Goal: Transaction & Acquisition: Purchase product/service

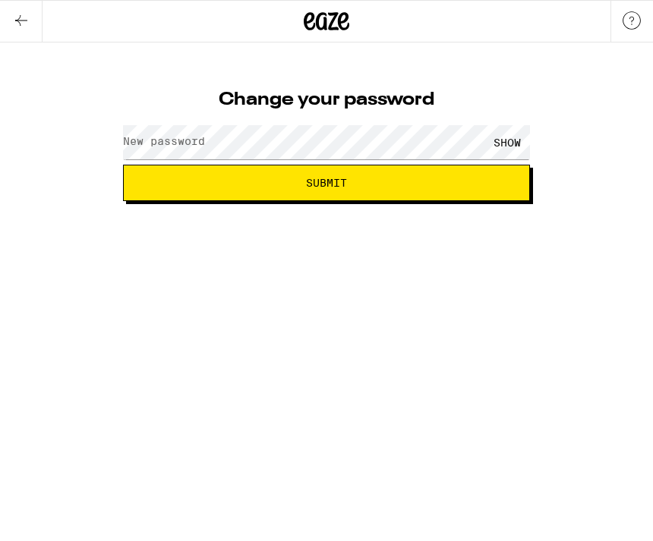
click at [168, 145] on label "New password" at bounding box center [164, 141] width 82 height 12
click at [265, 192] on button "Submit" at bounding box center [326, 183] width 407 height 36
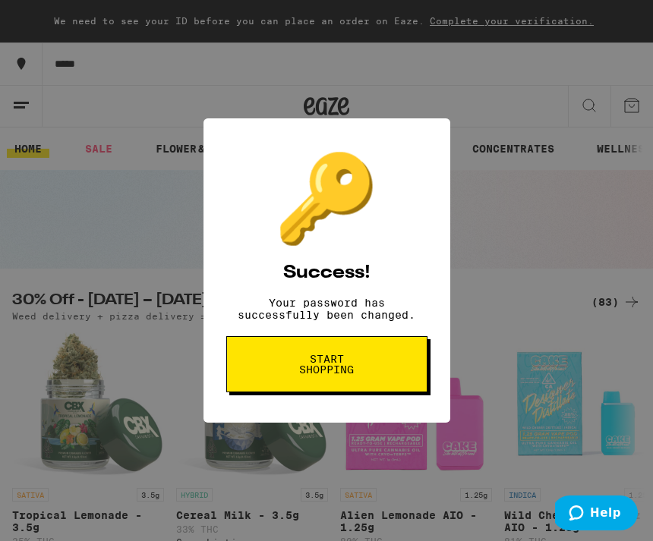
click at [321, 370] on span "Start shopping" at bounding box center [327, 364] width 78 height 21
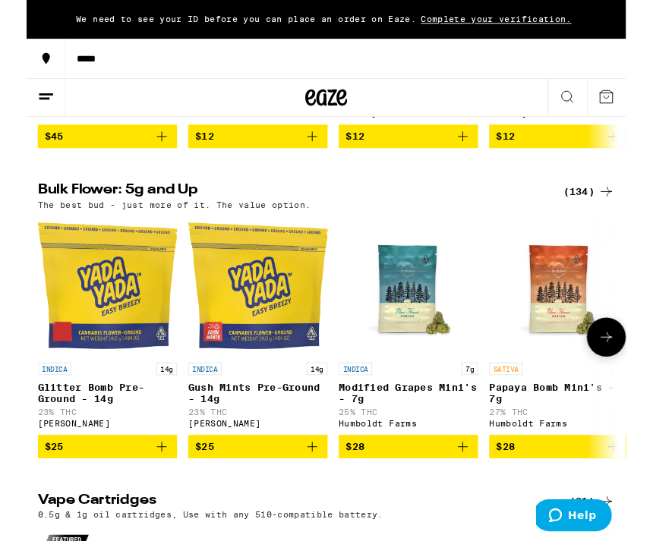
scroll to position [0, 11]
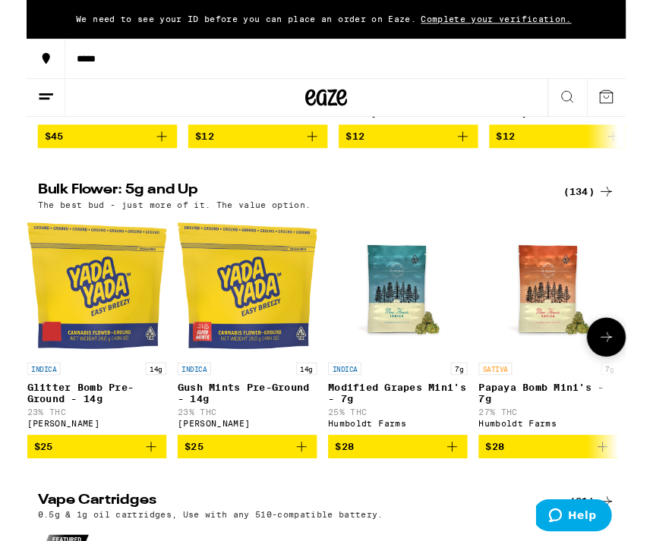
click at [403, 351] on img "Open page for Modified Grapes Mini's - 7g from Humboldt Farms" at bounding box center [405, 311] width 152 height 152
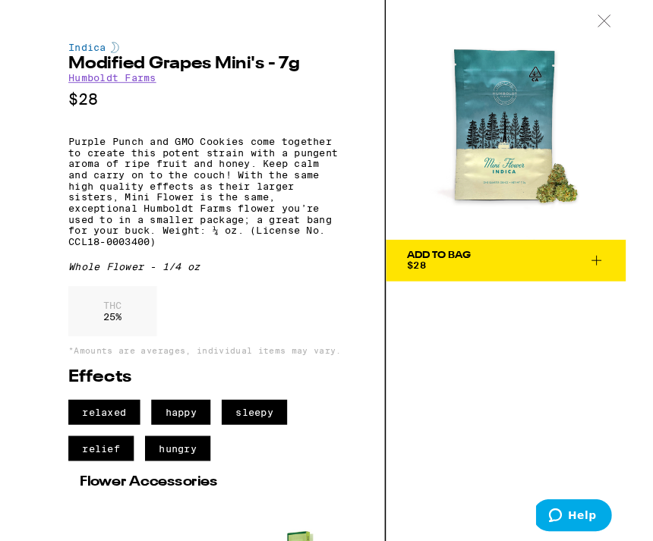
click at [606, 42] on div at bounding box center [629, 24] width 47 height 48
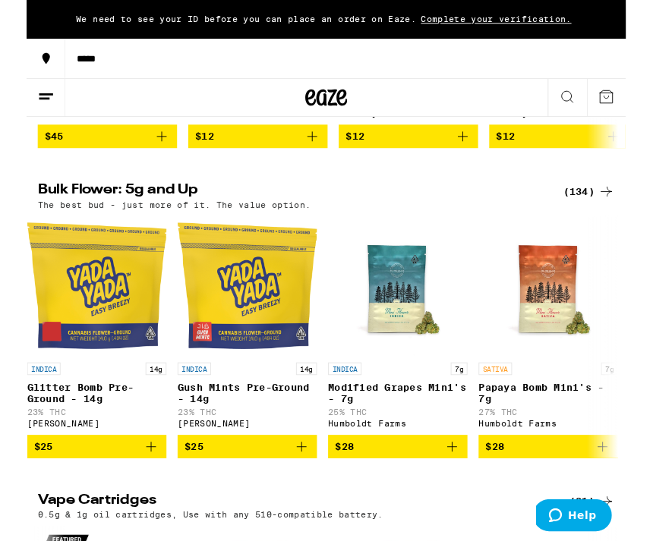
click at [623, 109] on icon at bounding box center [631, 105] width 18 height 18
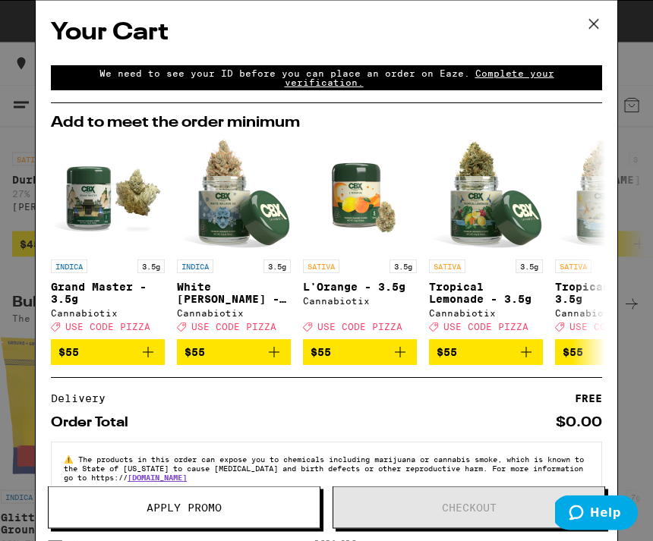
click at [14, 41] on div "Your Cart We need to see your ID before you can place an order on Eaze. Complet…" at bounding box center [326, 270] width 653 height 541
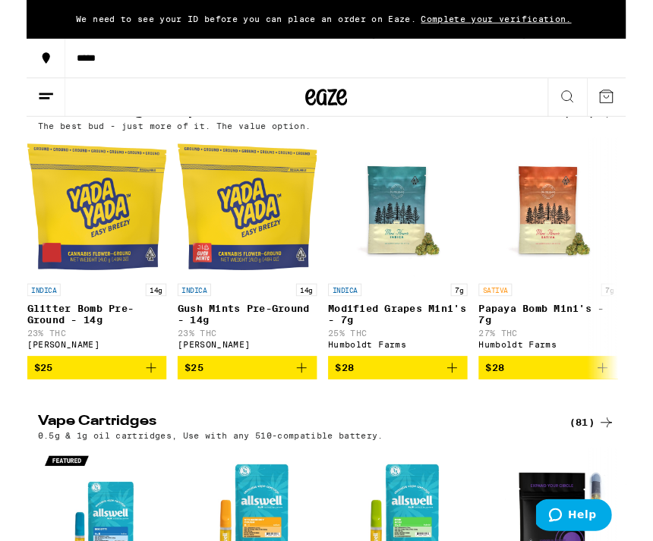
scroll to position [864, 0]
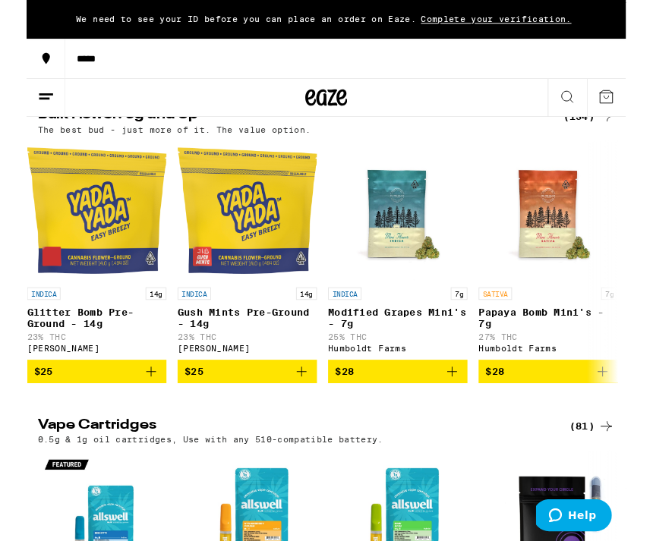
click at [80, 417] on button "$25" at bounding box center [77, 405] width 152 height 26
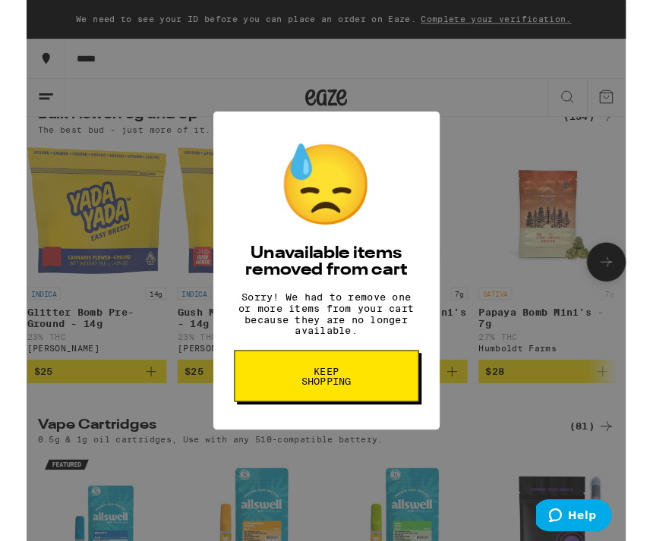
click at [298, 420] on span "Keep Shopping" at bounding box center [327, 409] width 78 height 21
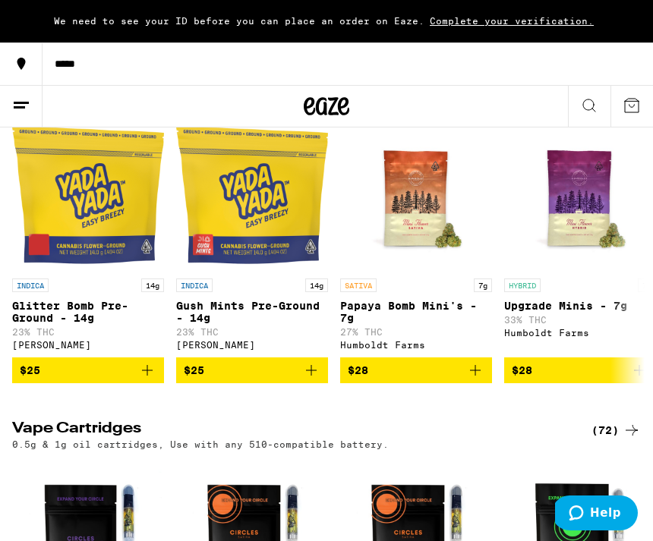
click at [244, 379] on span "$25" at bounding box center [252, 370] width 137 height 18
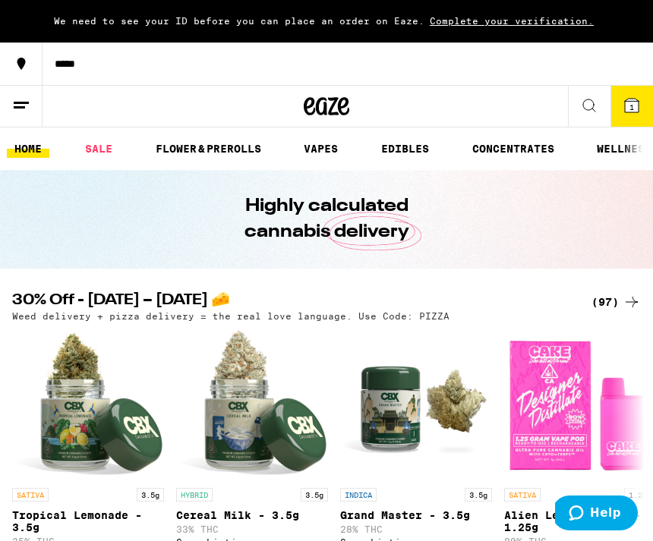
click at [140, 105] on div "*****" at bounding box center [109, 106] width 218 height 42
click at [154, 5] on div "We need to see your ID before you can place an order on Eaze. Complete your ver…" at bounding box center [326, 21] width 653 height 42
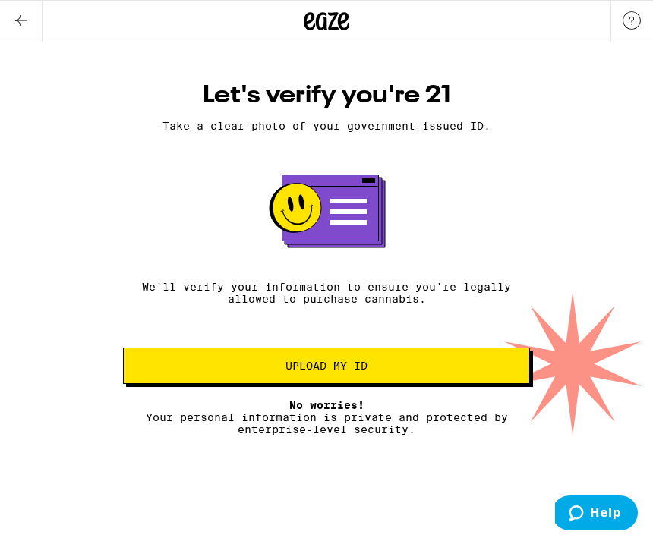
click at [278, 384] on button "Upload my ID" at bounding box center [326, 366] width 407 height 36
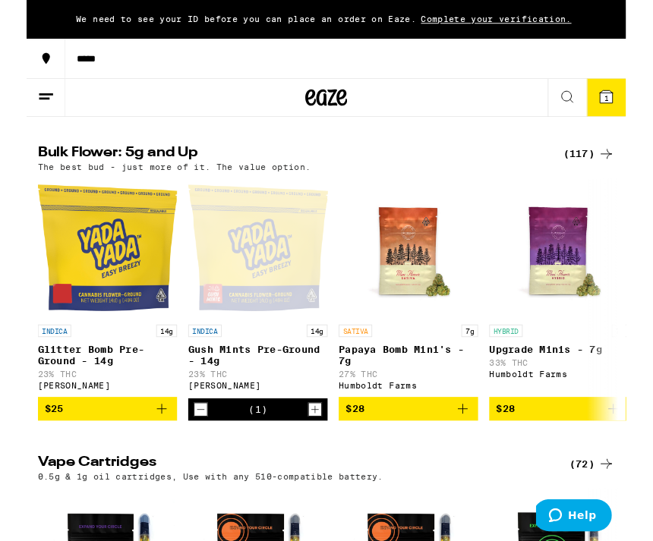
scroll to position [0, 3]
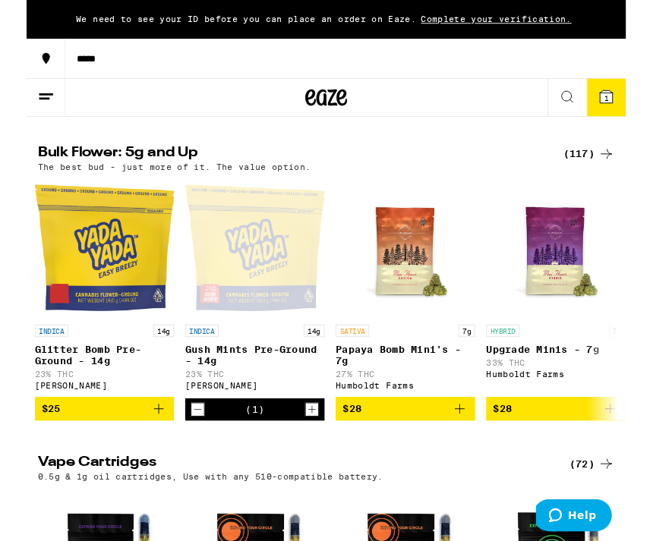
click at [76, 455] on span "$25" at bounding box center [85, 445] width 137 height 18
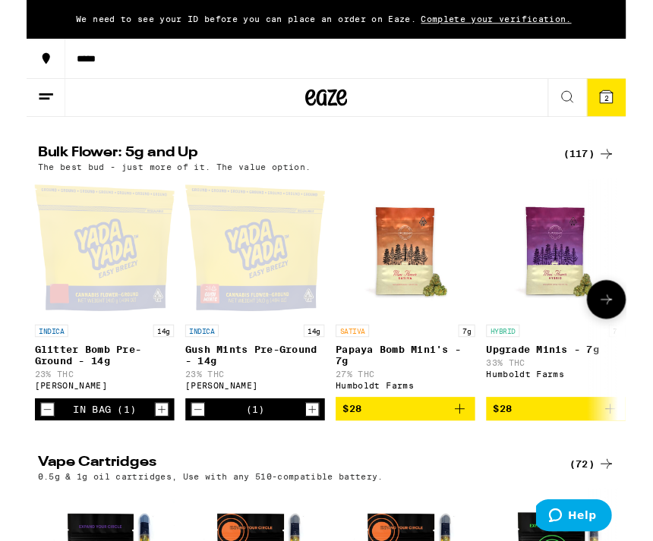
click at [625, 117] on span "$12" at bounding box center [579, 108] width 137 height 18
click at [640, 102] on button "3" at bounding box center [631, 106] width 42 height 41
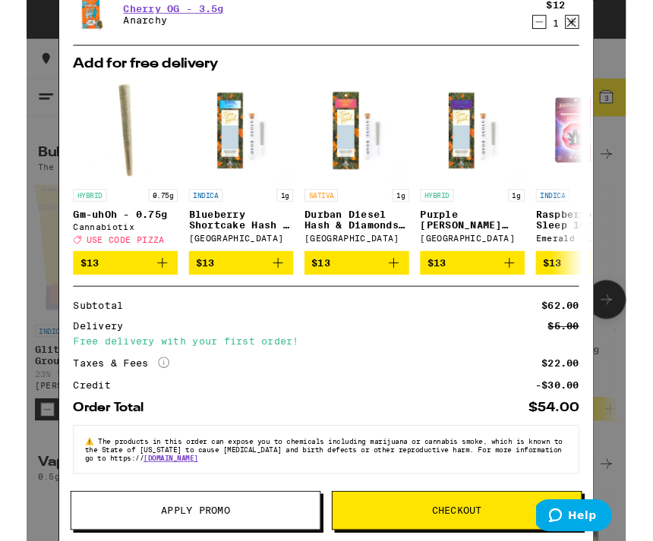
scroll to position [844, 0]
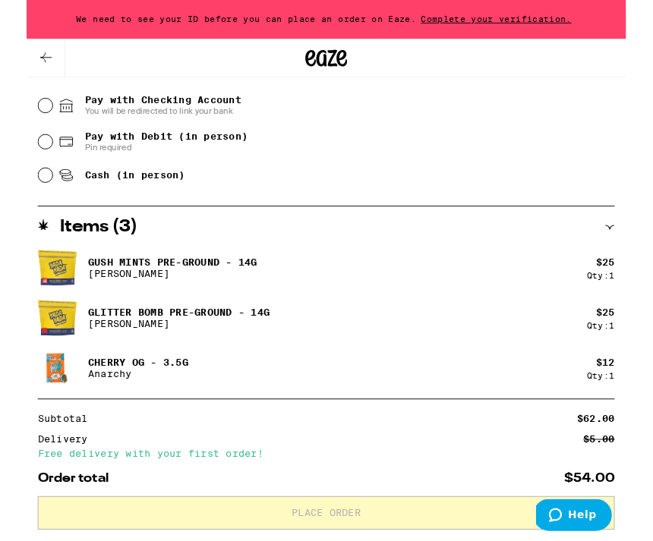
scroll to position [684, 0]
